Goal: Information Seeking & Learning: Learn about a topic

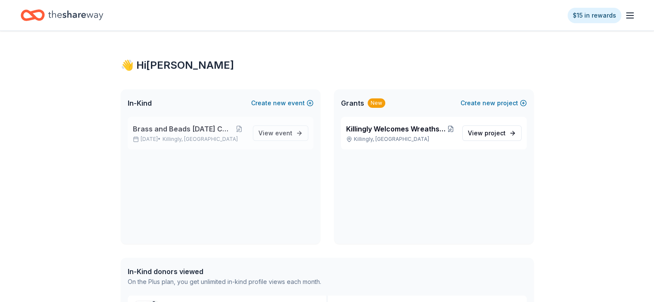
click at [207, 126] on span "Brass and Beads [DATE] Celebration" at bounding box center [182, 129] width 99 height 10
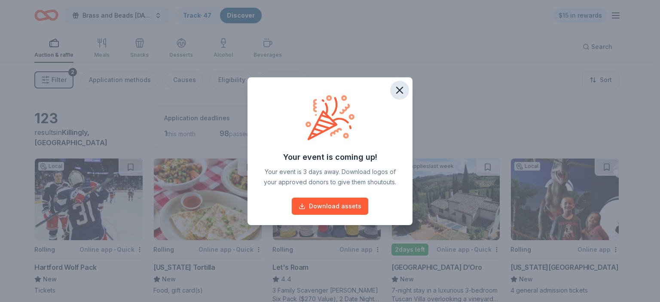
click at [397, 90] on icon "button" at bounding box center [400, 90] width 12 height 12
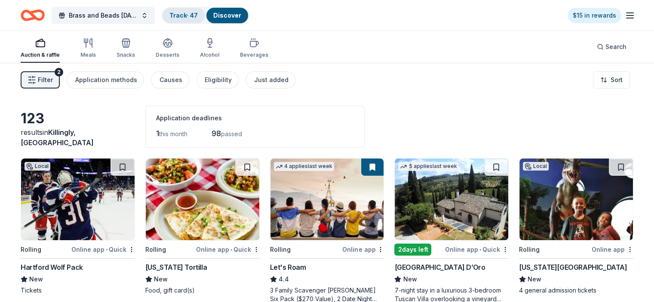
click at [198, 12] on link "Track · 47" at bounding box center [183, 15] width 28 height 7
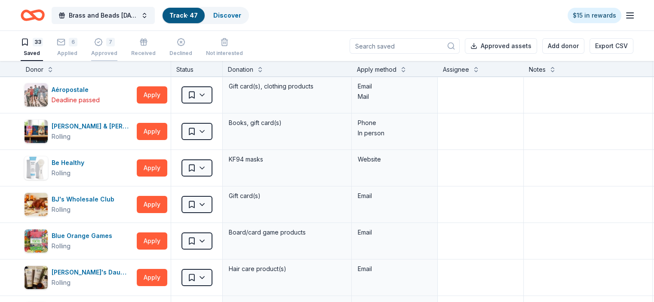
click at [115, 41] on div "7" at bounding box center [104, 42] width 26 height 9
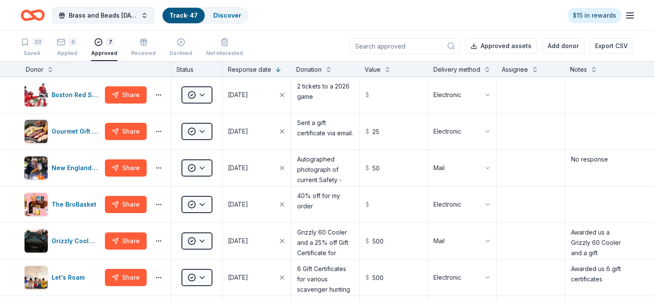
click at [198, 16] on link "Track · 47" at bounding box center [183, 15] width 28 height 7
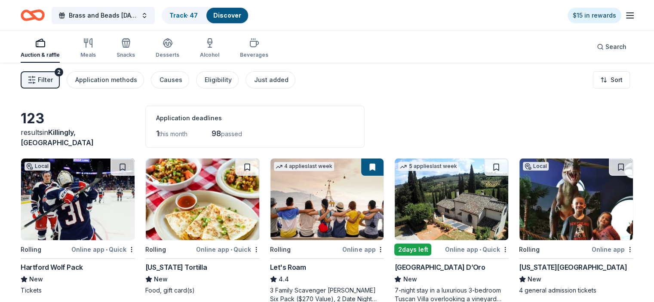
click at [43, 13] on icon "Home" at bounding box center [36, 15] width 13 height 9
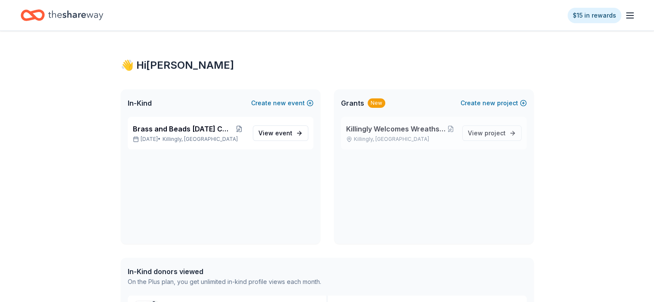
click at [399, 131] on span "Killingly Welcomes Wreaths Across [GEOGRAPHIC_DATA]" at bounding box center [396, 129] width 100 height 10
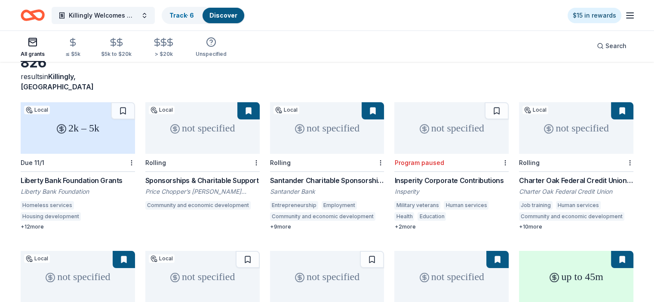
scroll to position [43, 0]
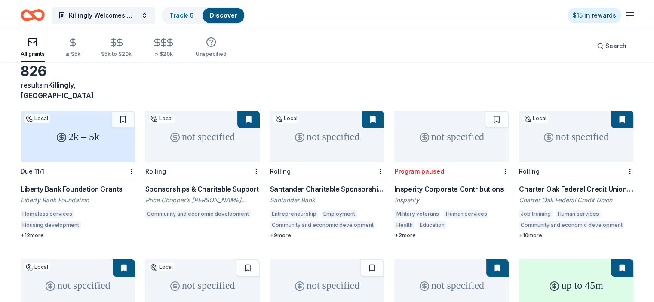
click at [97, 128] on div "2k – 5k" at bounding box center [78, 137] width 114 height 52
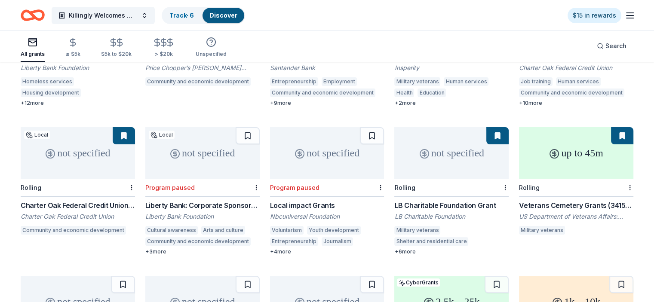
scroll to position [215, 0]
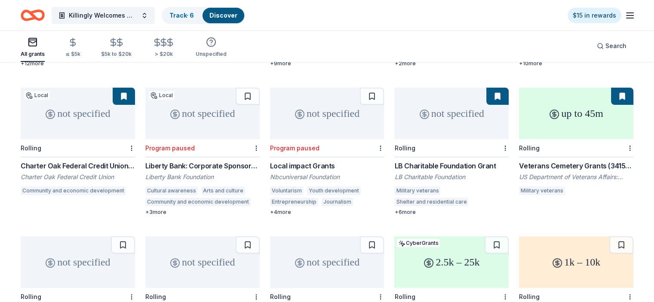
click at [573, 112] on div "up to 45m" at bounding box center [576, 114] width 114 height 52
drag, startPoint x: 25, startPoint y: 187, endPoint x: 24, endPoint y: 165, distance: 22.0
drag, startPoint x: 26, startPoint y: 176, endPoint x: 27, endPoint y: 193, distance: 16.8
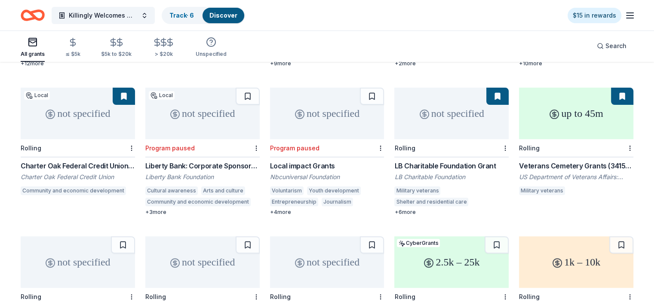
drag, startPoint x: 27, startPoint y: 193, endPoint x: 25, endPoint y: 155, distance: 37.9
drag, startPoint x: 25, startPoint y: 155, endPoint x: 11, endPoint y: 108, distance: 48.8
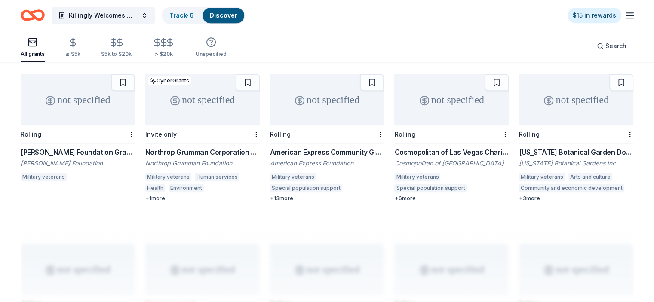
scroll to position [688, 0]
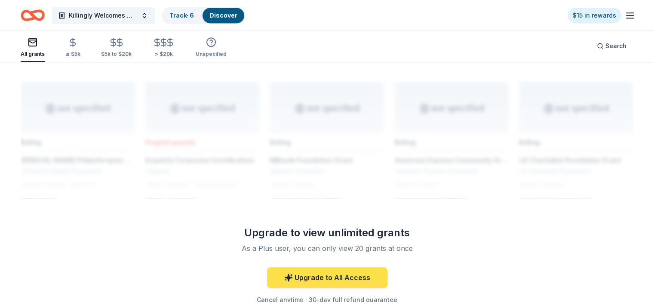
click at [339, 267] on link "Upgrade to All Access" at bounding box center [327, 277] width 120 height 21
click at [325, 267] on link "Upgrade to All Access" at bounding box center [327, 277] width 120 height 21
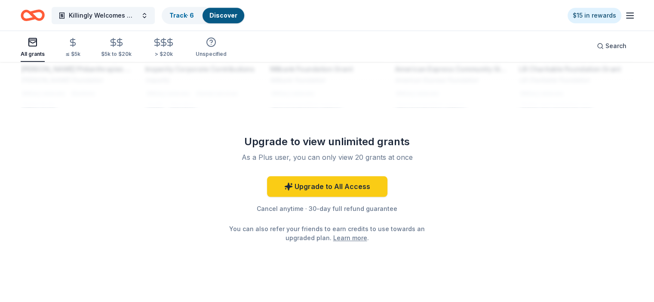
scroll to position [780, 0]
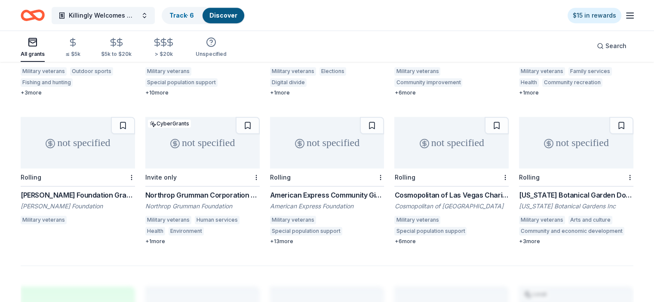
scroll to position [480, 0]
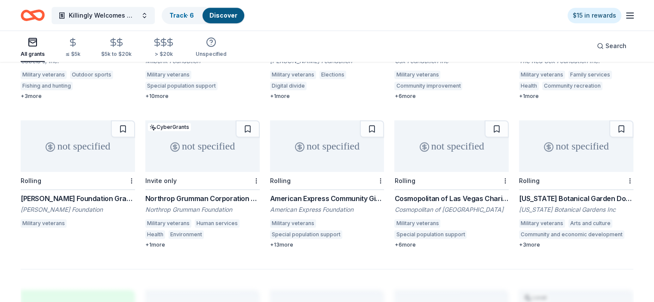
click at [327, 153] on div "not specified" at bounding box center [327, 146] width 114 height 52
click at [433, 146] on div "not specified" at bounding box center [451, 146] width 114 height 52
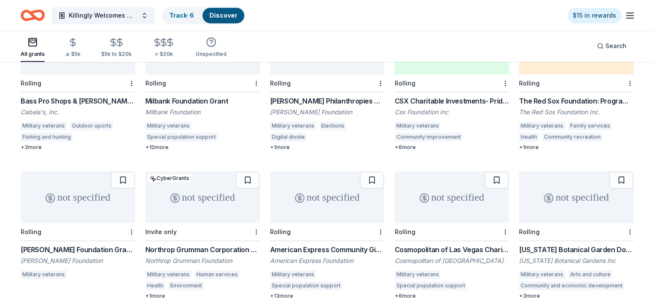
scroll to position [394, 0]
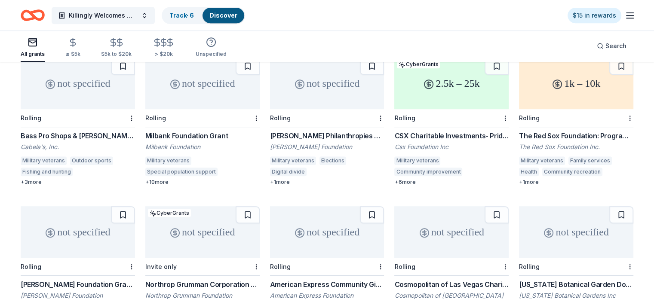
click at [444, 229] on div "not specified" at bounding box center [451, 232] width 114 height 52
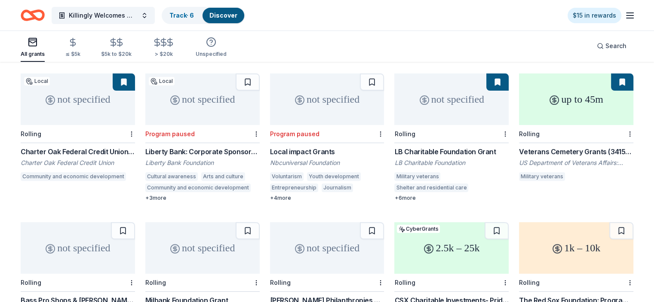
scroll to position [222, 0]
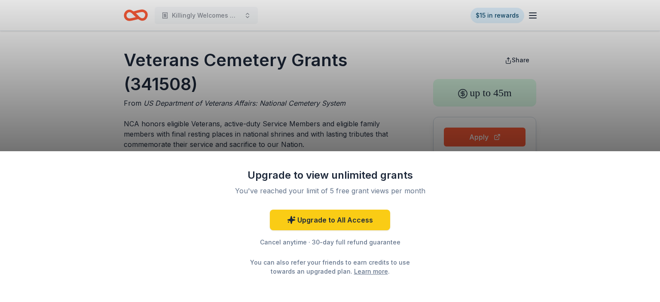
click at [71, 88] on div "Upgrade to view unlimited grants You've reached your limit of 5 free grant view…" at bounding box center [330, 151] width 660 height 302
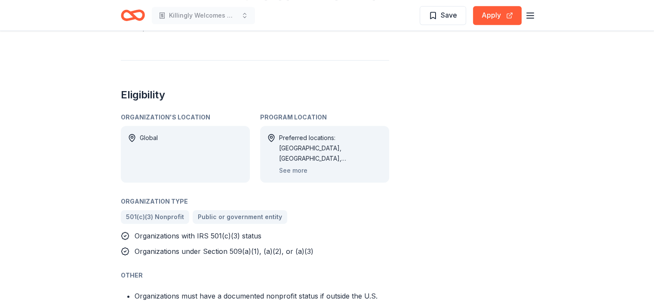
scroll to position [473, 0]
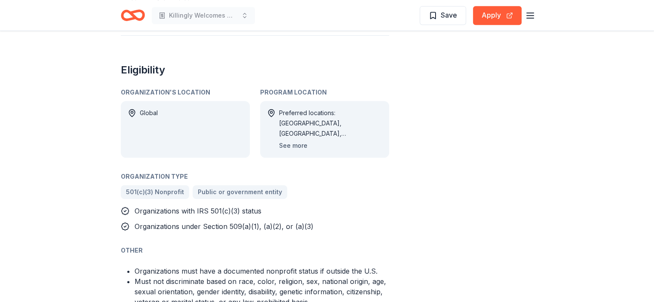
click at [299, 146] on button "See more" at bounding box center [293, 146] width 28 height 10
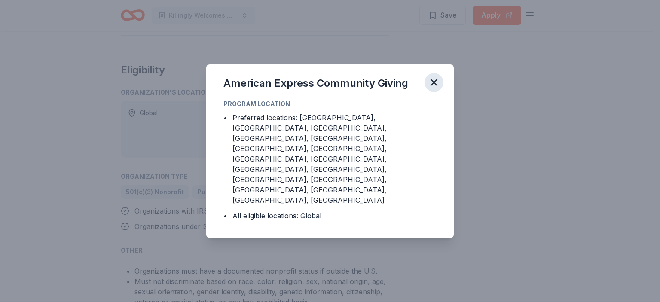
click at [437, 89] on icon "button" at bounding box center [434, 82] width 12 height 12
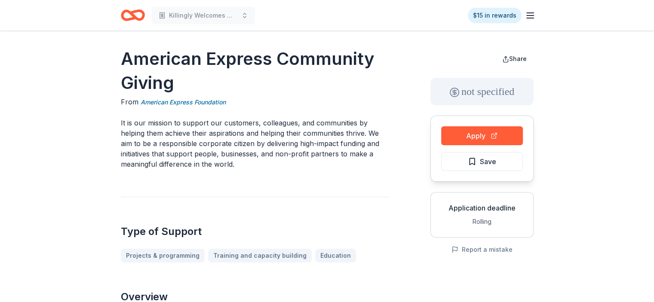
scroll to position [0, 0]
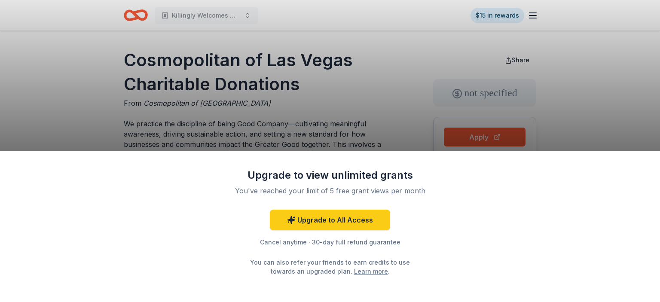
click at [401, 79] on div "Upgrade to view unlimited grants You've reached your limit of 5 free grant view…" at bounding box center [330, 151] width 660 height 302
